Goal: Task Accomplishment & Management: Use online tool/utility

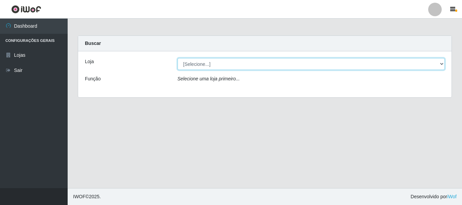
click at [441, 65] on select "[Selecione...] Nordestão - Alecrim" at bounding box center [310, 64] width 267 height 12
select select "453"
click at [177, 58] on select "[Selecione...] Nordestão - Alecrim" at bounding box center [310, 64] width 267 height 12
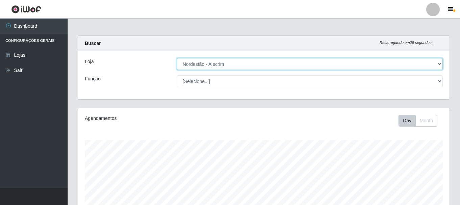
scroll to position [337744, 337513]
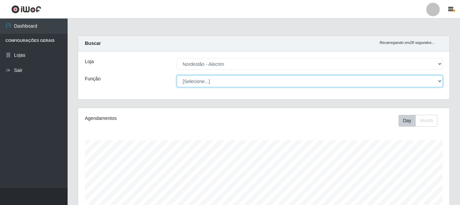
click at [439, 80] on select "[Selecione...] Balconista + Balconista de Padaria Balconista de Padaria ++ Emba…" at bounding box center [310, 81] width 266 height 12
select select "1"
click at [177, 75] on select "[Selecione...] Balconista + Balconista de Padaria Balconista de Padaria ++ Emba…" at bounding box center [310, 81] width 266 height 12
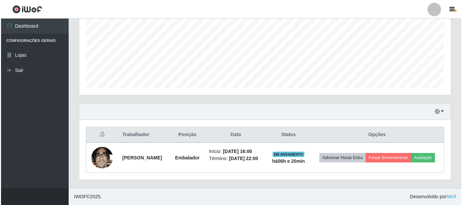
scroll to position [158, 0]
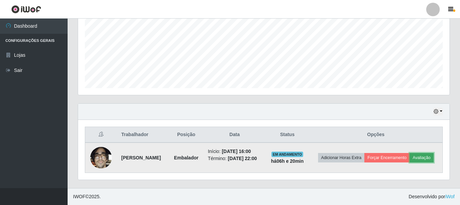
click at [410, 160] on button "Avaliação" at bounding box center [422, 157] width 24 height 9
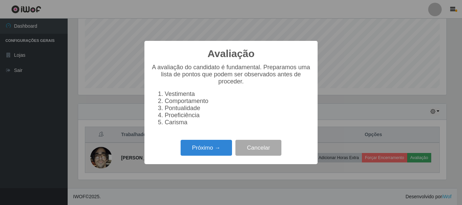
scroll to position [140, 368]
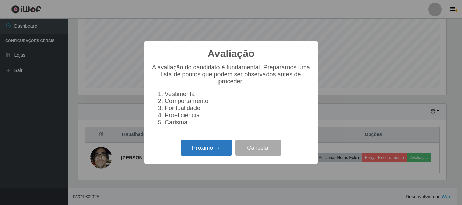
click at [224, 146] on button "Próximo →" at bounding box center [205, 148] width 51 height 16
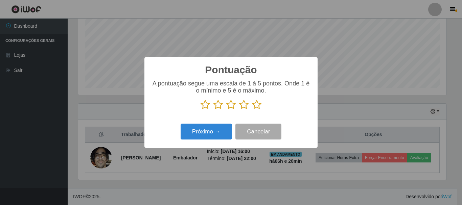
click at [256, 104] on icon at bounding box center [256, 105] width 9 height 10
click at [252, 110] on input "radio" at bounding box center [252, 110] width 0 height 0
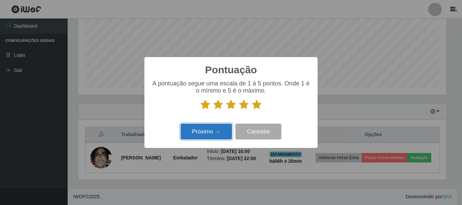
click at [216, 133] on button "Próximo →" at bounding box center [205, 132] width 51 height 16
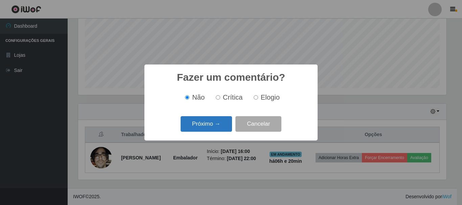
click at [222, 122] on button "Próximo →" at bounding box center [205, 124] width 51 height 16
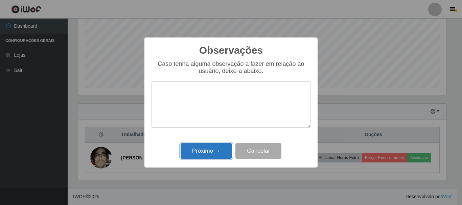
click at [216, 154] on button "Próximo →" at bounding box center [205, 151] width 51 height 16
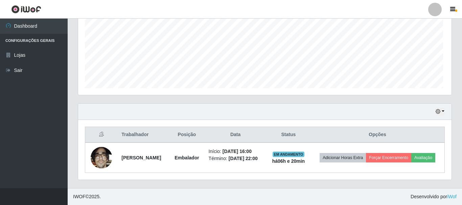
scroll to position [140, 371]
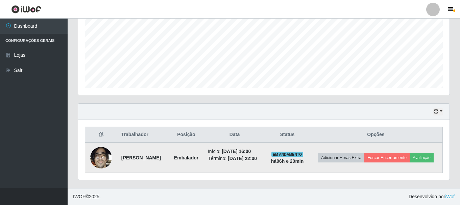
click at [99, 157] on img at bounding box center [101, 157] width 22 height 29
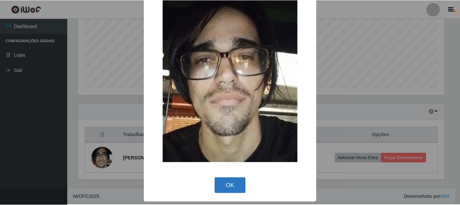
scroll to position [153, 0]
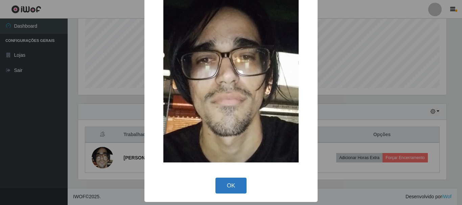
click at [229, 186] on button "OK" at bounding box center [230, 186] width 31 height 16
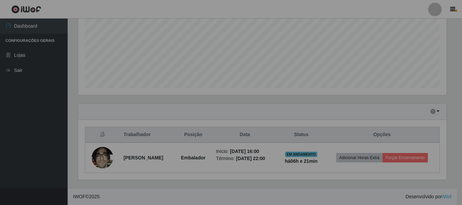
scroll to position [140, 371]
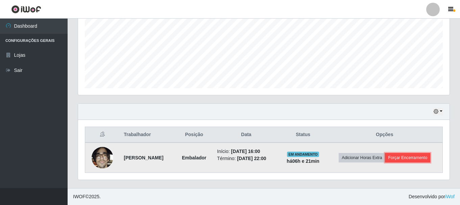
click at [407, 158] on button "Forçar Encerramento" at bounding box center [407, 157] width 45 height 9
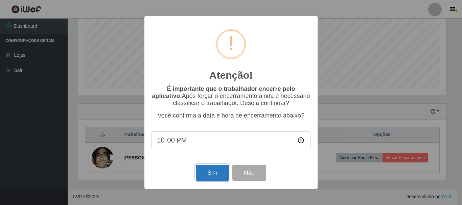
click at [216, 176] on button "Sim" at bounding box center [212, 173] width 33 height 16
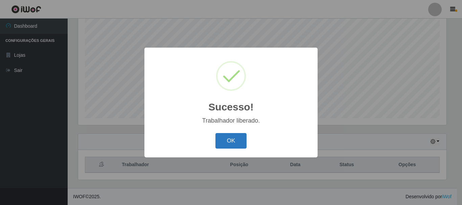
click at [225, 135] on button "OK" at bounding box center [230, 141] width 31 height 16
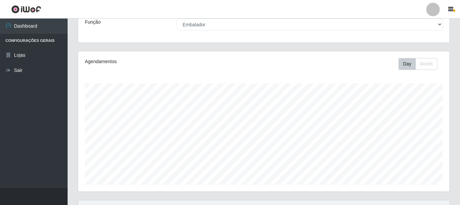
scroll to position [0, 0]
